Goal: Information Seeking & Learning: Understand process/instructions

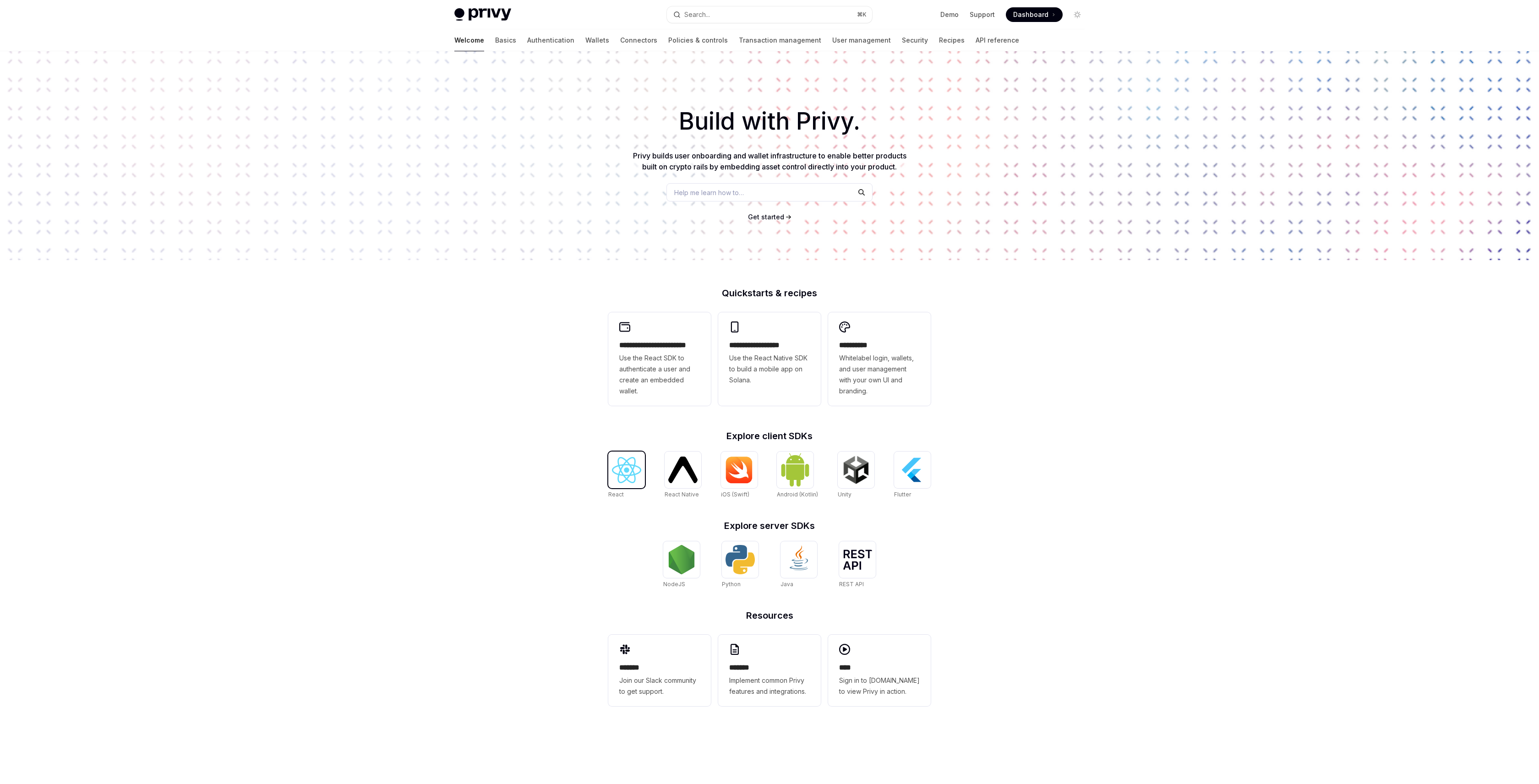
click at [623, 468] on img at bounding box center [627, 470] width 29 height 26
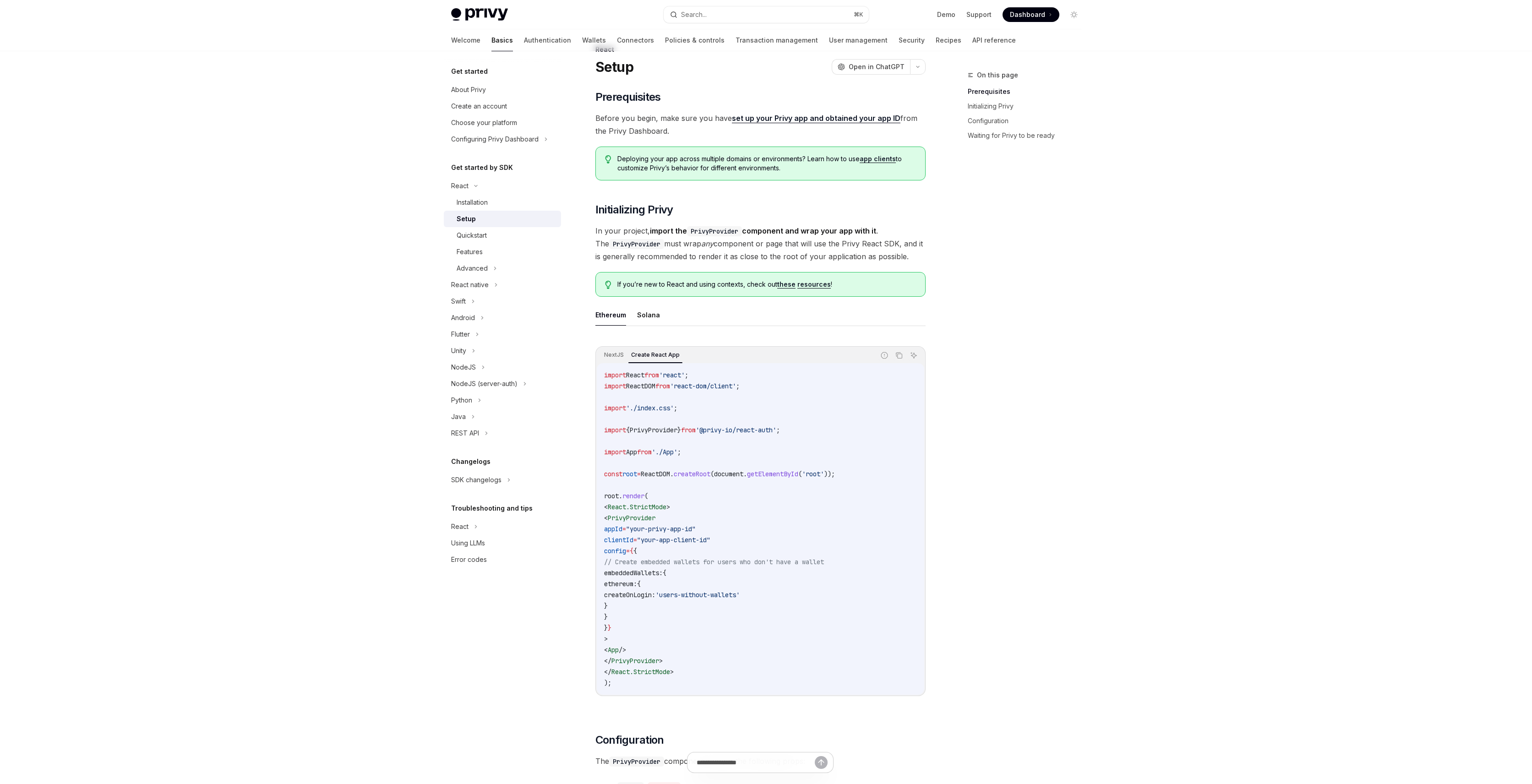
scroll to position [27, 0]
drag, startPoint x: 611, startPoint y: 504, endPoint x: 725, endPoint y: 668, distance: 199.7
click at [725, 668] on code "import React from 'react' ; import ReactDOM from 'react-dom/client' ; import '.…" at bounding box center [760, 528] width 313 height 319
copy code "< React.StrictMode > < PrivyProvider appId = "your-privy-app-id" clientId = "yo…"
click at [654, 517] on span "PrivyProvider" at bounding box center [631, 517] width 48 height 8
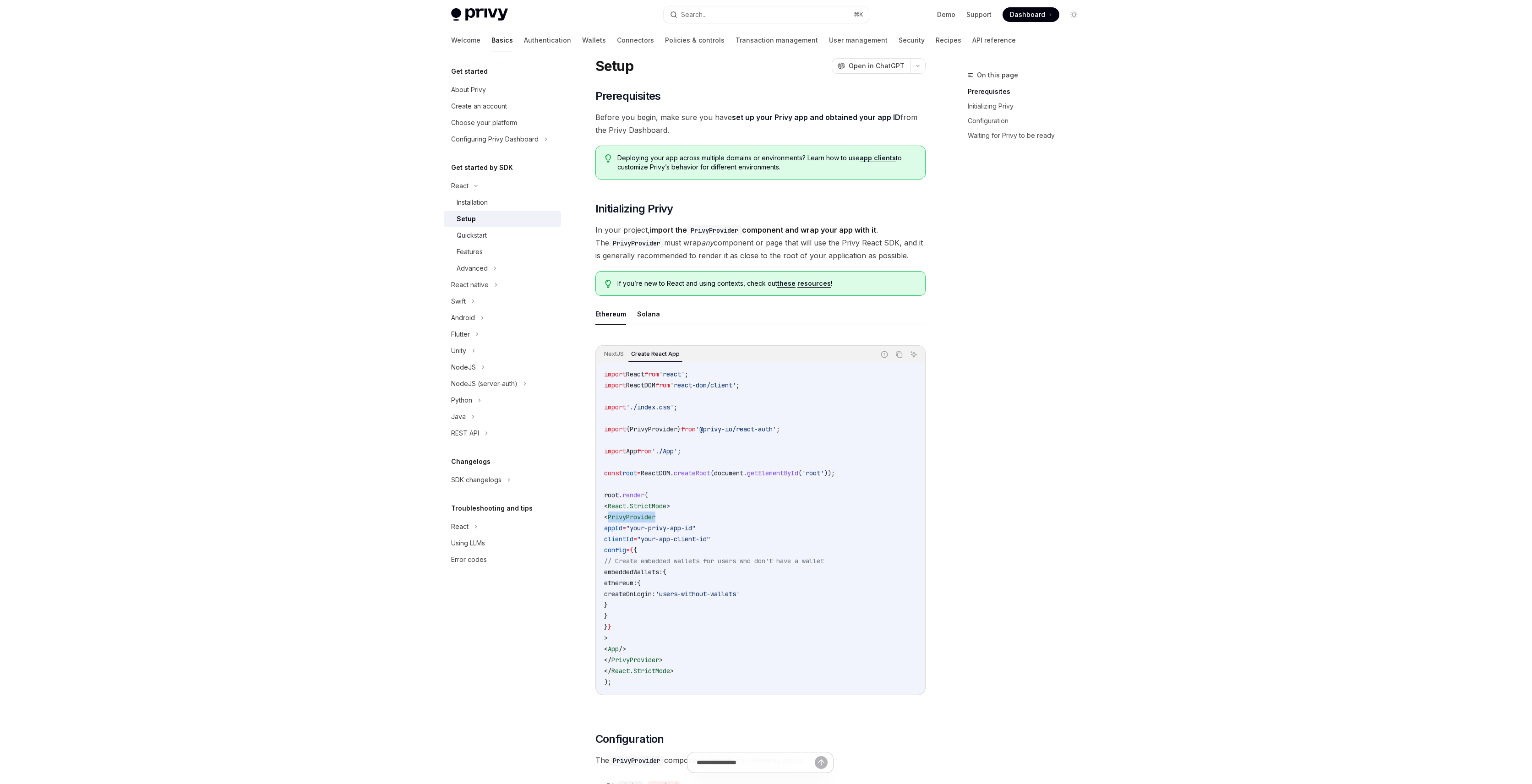
click at [654, 517] on span "PrivyProvider" at bounding box center [631, 517] width 48 height 8
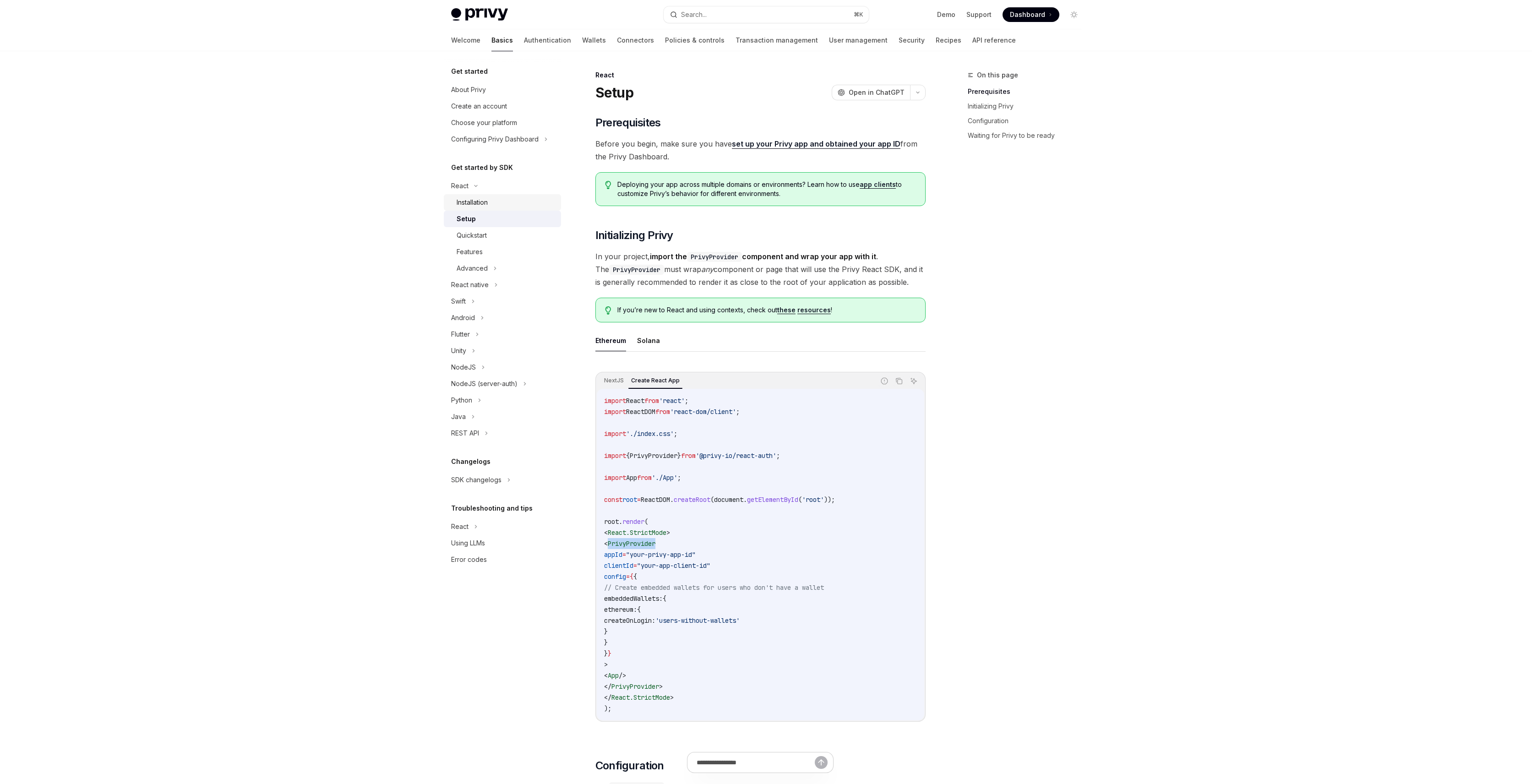
click at [526, 200] on div "Installation" at bounding box center [506, 202] width 99 height 11
type textarea "*"
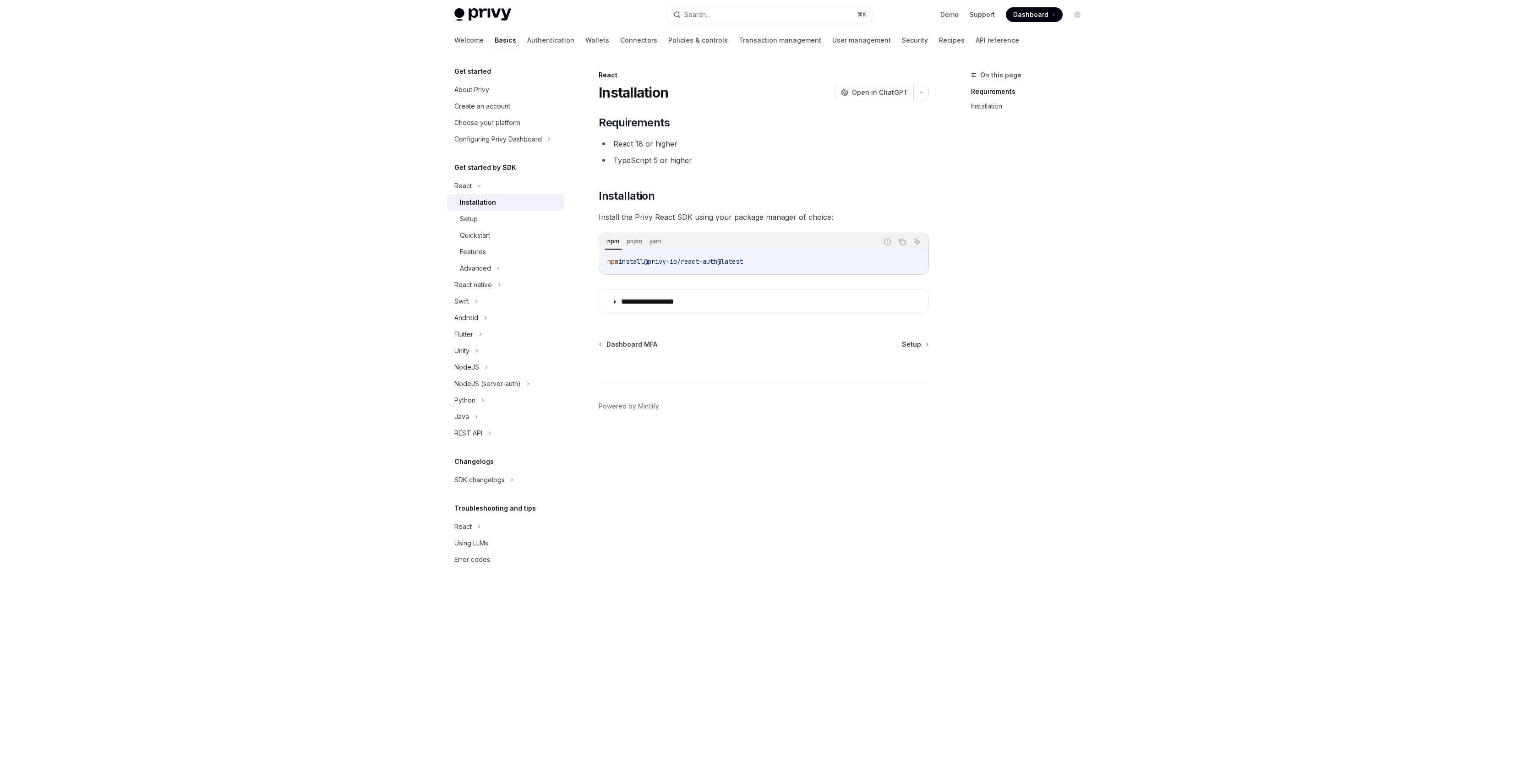
drag, startPoint x: 653, startPoint y: 257, endPoint x: 890, endPoint y: 265, distance: 237.1
click at [891, 265] on code "npm install @privy-io/react-auth@latest" at bounding box center [763, 261] width 313 height 11
copy span "@privy-io/react-auth@latest"
click at [902, 246] on button "Copy the contents from the code block" at bounding box center [902, 242] width 12 height 12
click at [1221, 316] on div "**********" at bounding box center [770, 392] width 1539 height 784
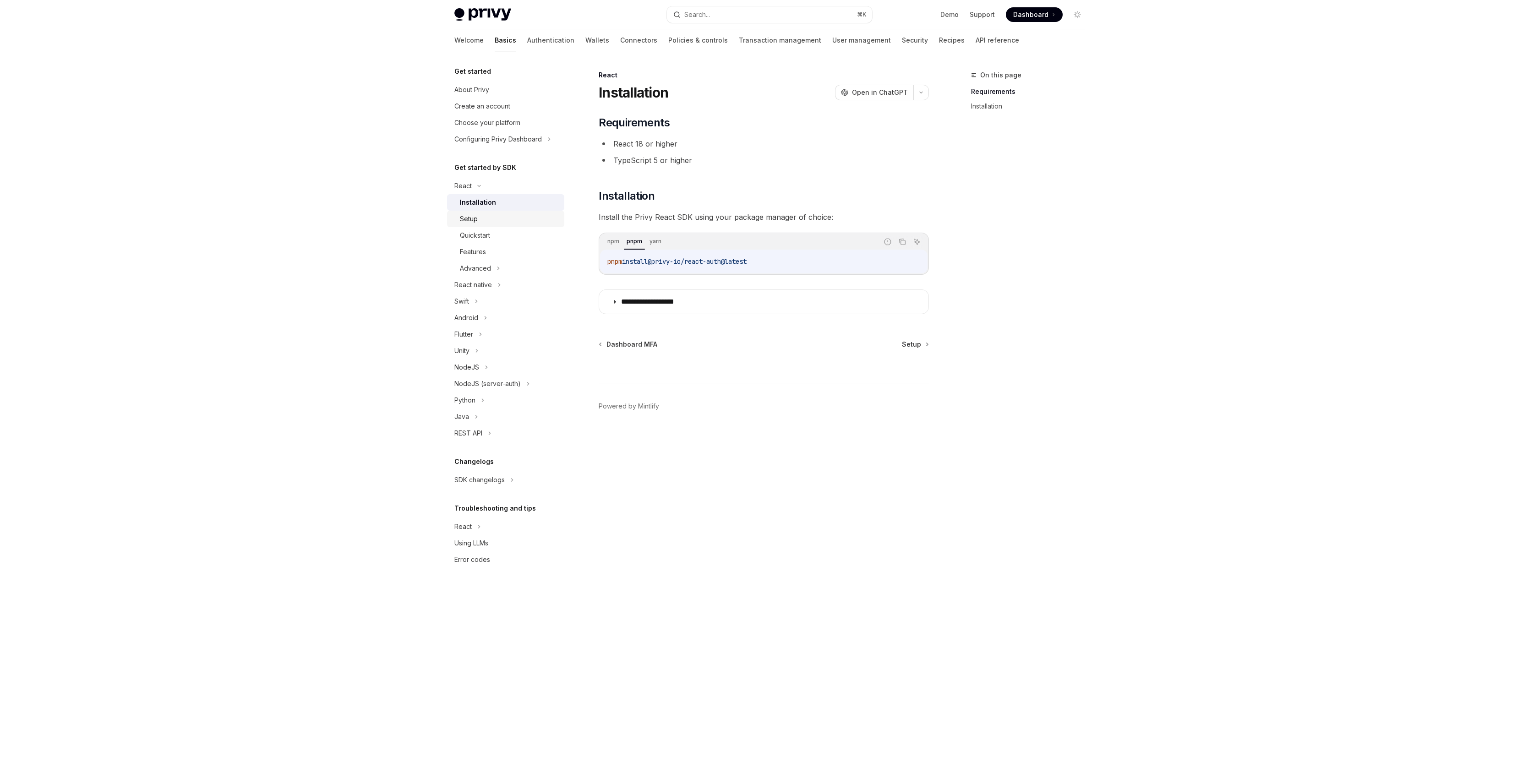
click at [495, 221] on div "Setup" at bounding box center [509, 219] width 99 height 11
type textarea "*"
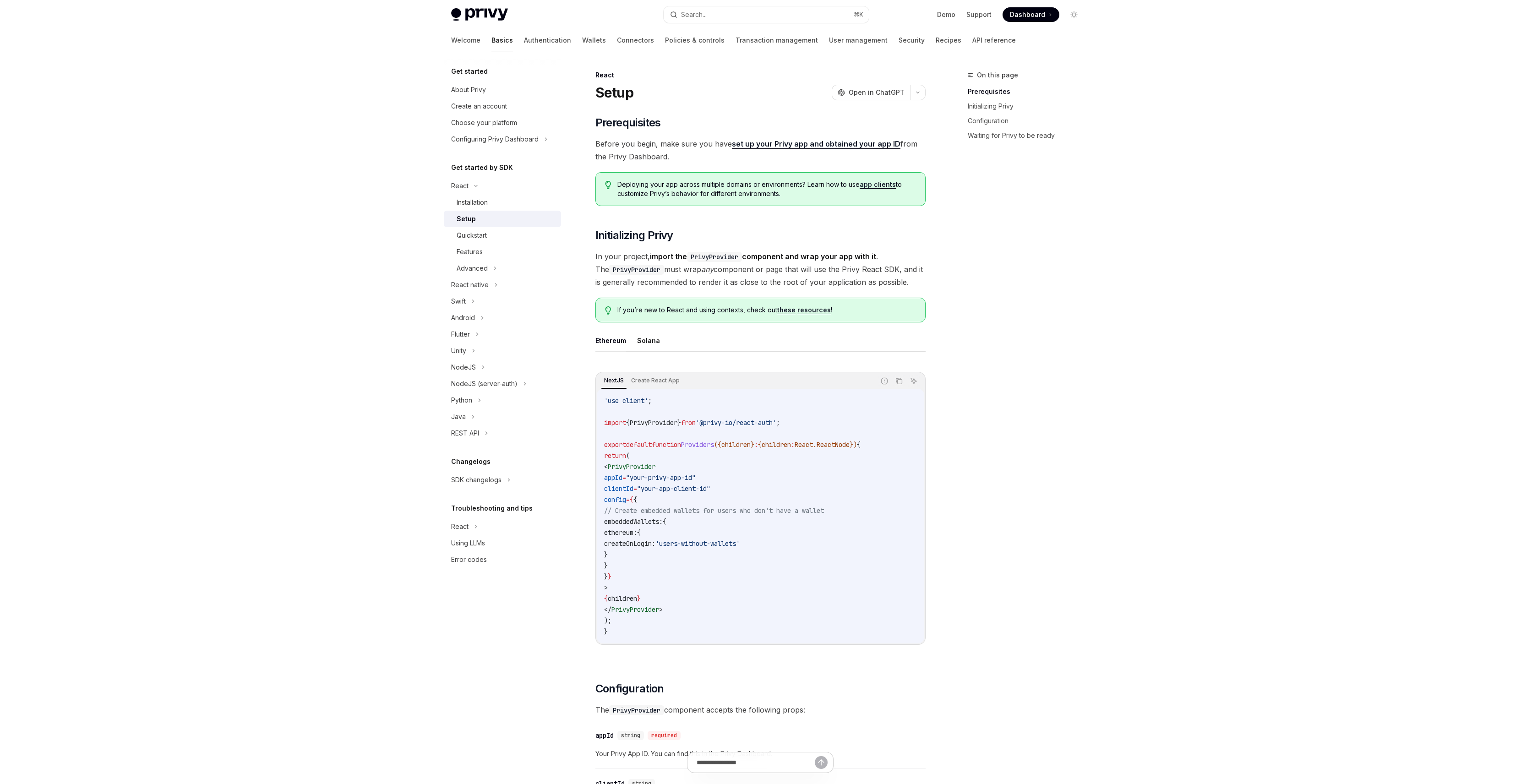
click at [647, 465] on span "PrivyProvider" at bounding box center [631, 466] width 48 height 8
copy span "PrivyProvider"
